Goal: Navigation & Orientation: Find specific page/section

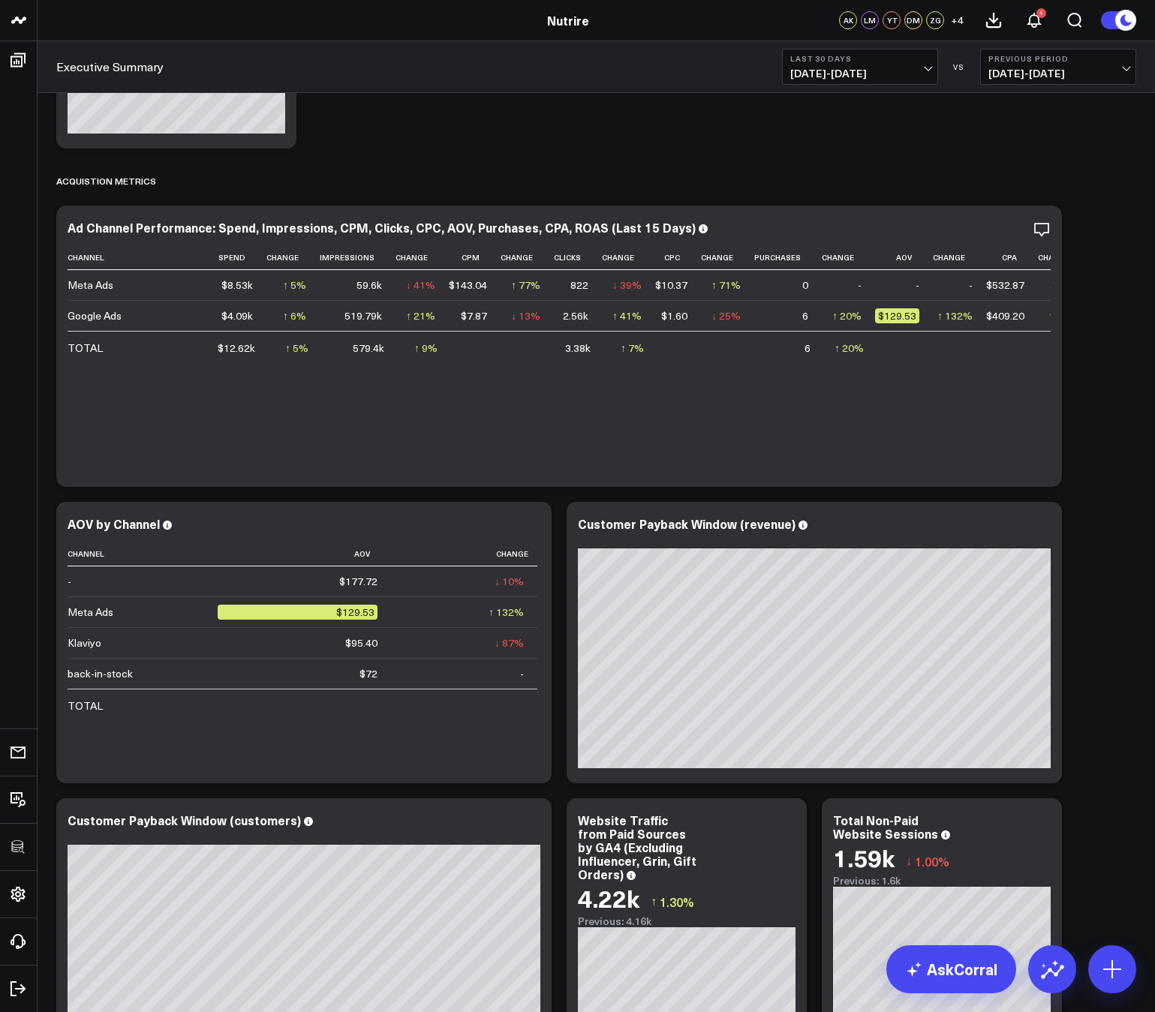
scroll to position [1459, 0]
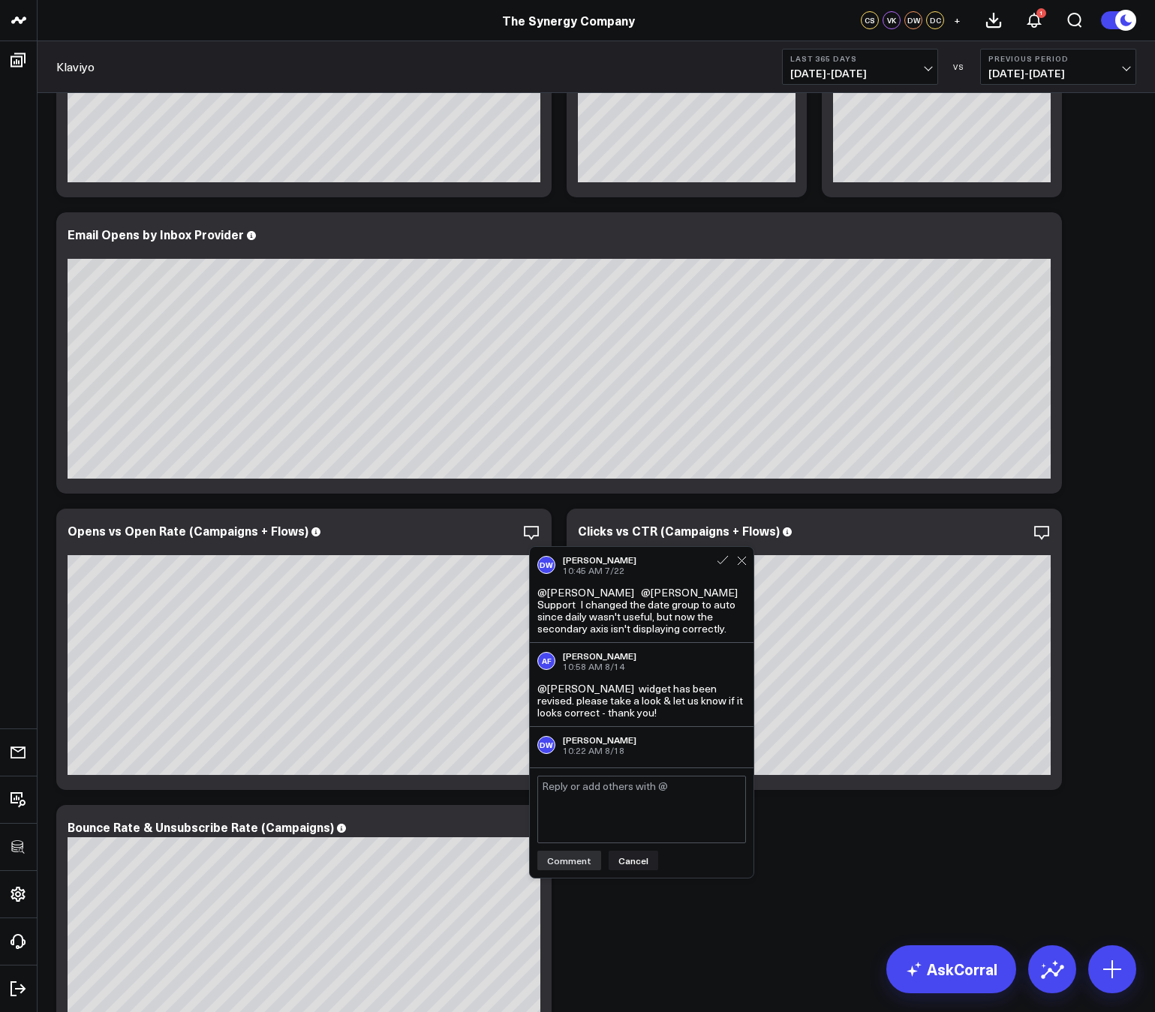
scroll to position [31, 0]
